Goal: Task Accomplishment & Management: Use online tool/utility

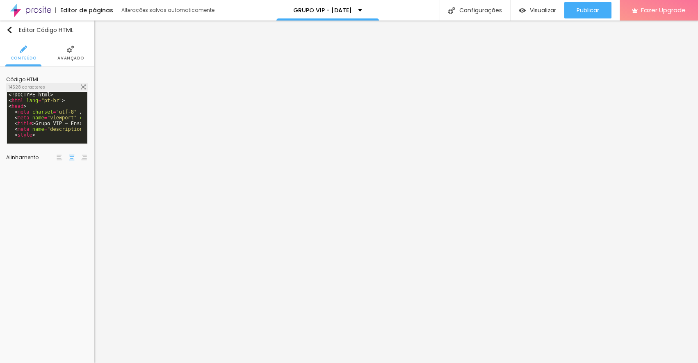
click at [62, 133] on div "<! DOCTYPE html > < html lang = "pt-br" > < head > < meta charset = "utf-8" /> …" at bounding box center [535, 120] width 1056 height 57
click at [44, 127] on div "📍 [STREET_ADDRESS][PERSON_NAME] · Mogi das Cruzes/SP < br /> © 2025 – Estúdio P…" at bounding box center [535, 120] width 1056 height 57
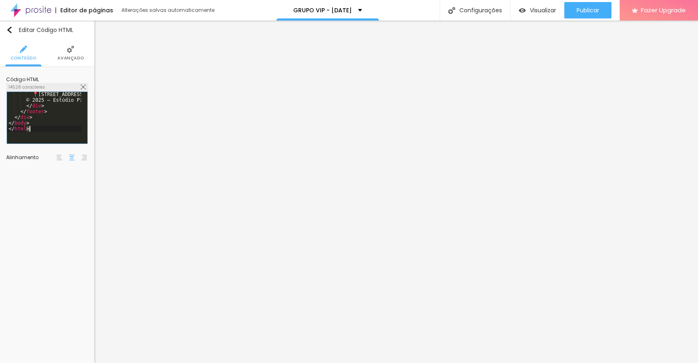
click at [44, 127] on div "📍 [STREET_ADDRESS][PERSON_NAME] · Mogi das Cruzes/SP < br /> © 2025 – Estúdio P…" at bounding box center [535, 120] width 1056 height 57
click at [51, 133] on div "tick ( ) ; const iv = setInterval ( tick , 1000 ) ; document . addEventListener…" at bounding box center [535, 120] width 1056 height 57
click at [46, 121] on div "tick ( ) ; const iv = setInterval ( tick , 1000 ) ; document . addEventListener…" at bounding box center [535, 120] width 1056 height 57
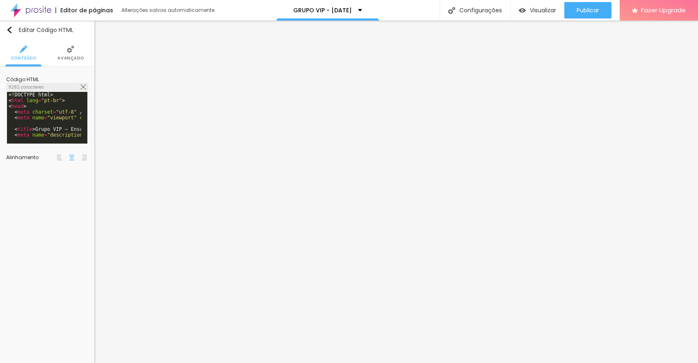
scroll to position [1195, 0]
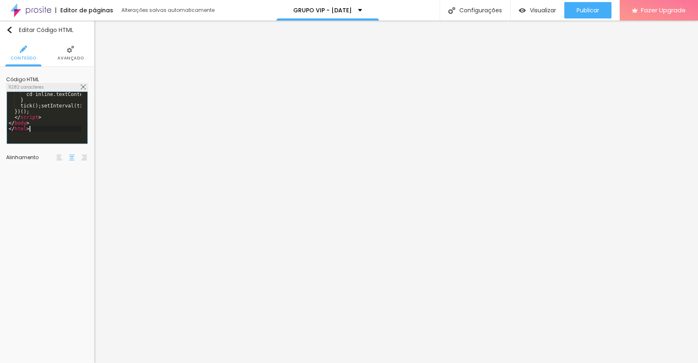
click at [49, 129] on div "cd - inline . textContent = ` ${ d } d ${ pad ( h ) } h ${ pad ( m ) } m ${ pad…" at bounding box center [535, 120] width 1056 height 57
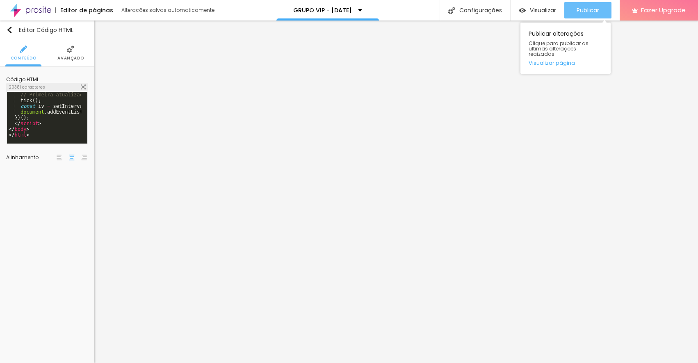
click at [582, 17] on div "Publicar" at bounding box center [588, 10] width 23 height 16
click at [63, 54] on li "Avançado" at bounding box center [70, 52] width 26 height 27
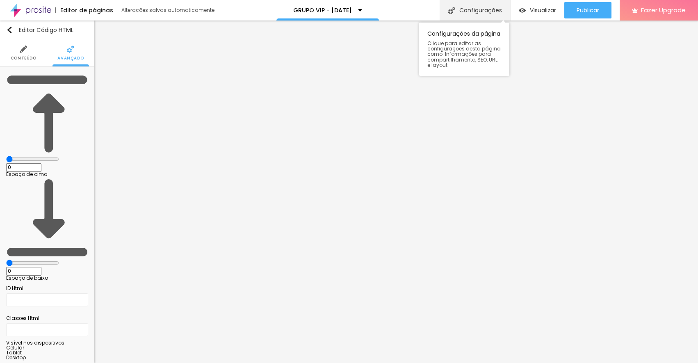
click at [476, 5] on div "Configurações" at bounding box center [475, 10] width 71 height 21
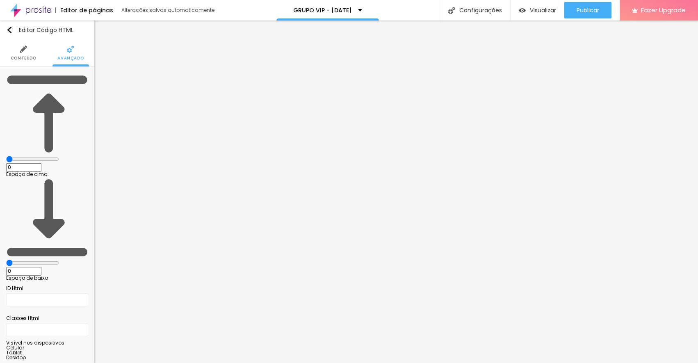
click at [36, 12] on img at bounding box center [30, 10] width 41 height 21
